Goal: Information Seeking & Learning: Learn about a topic

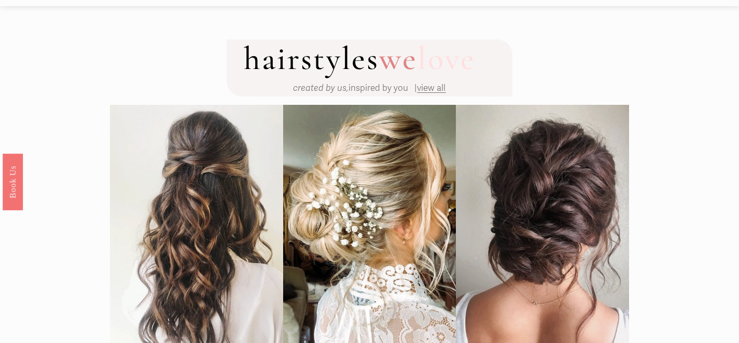
scroll to position [11, 0]
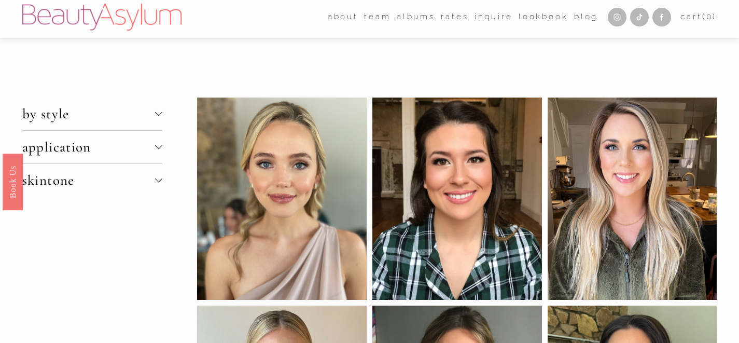
scroll to position [3, 0]
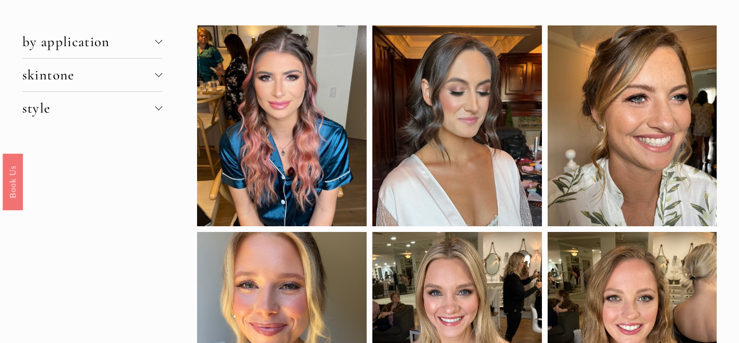
scroll to position [17, 0]
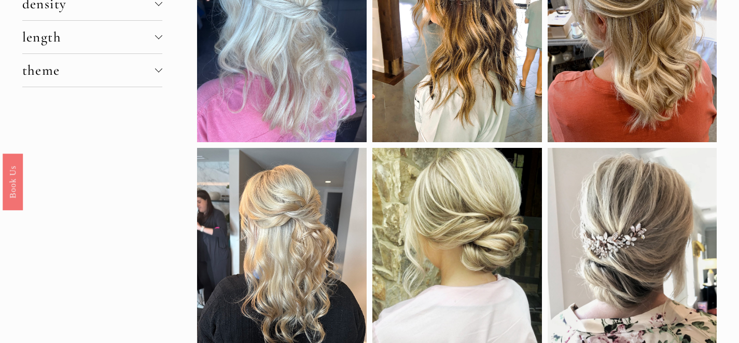
scroll to position [17, 0]
